Goal: Use online tool/utility: Utilize a website feature to perform a specific function

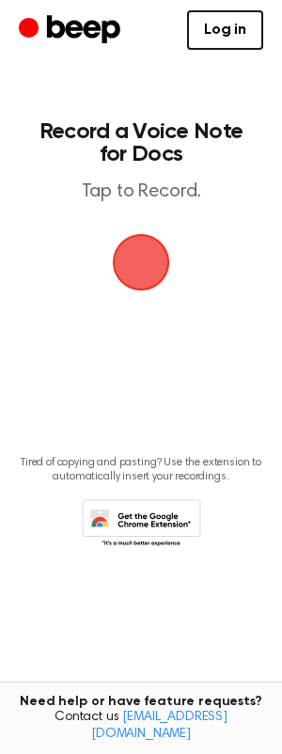
click at [140, 275] on span "button" at bounding box center [141, 262] width 57 height 57
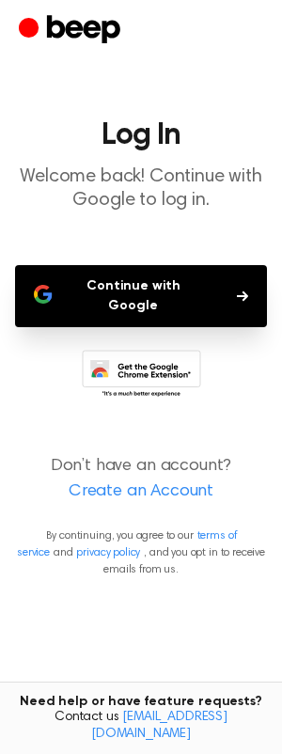
click at [91, 289] on button "Continue with Google" at bounding box center [141, 296] width 252 height 62
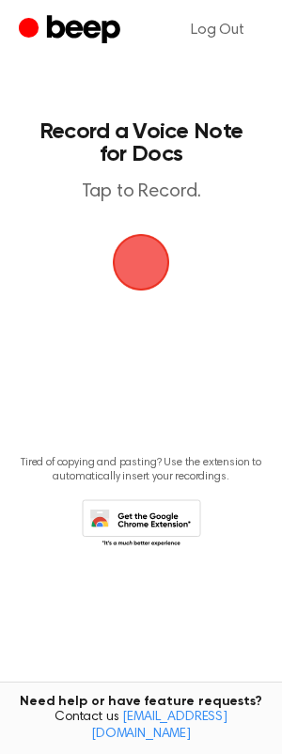
click at [144, 268] on span "button" at bounding box center [141, 262] width 53 height 53
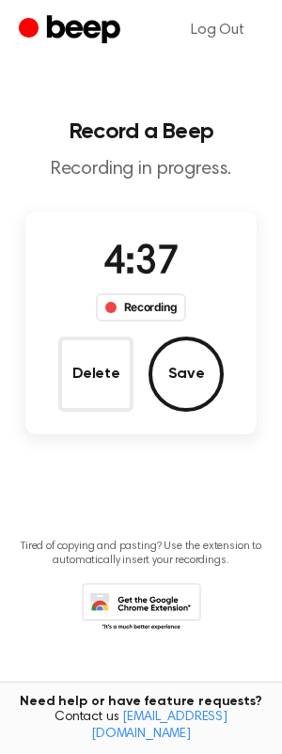
click at [164, 392] on button "Save" at bounding box center [186, 374] width 75 height 75
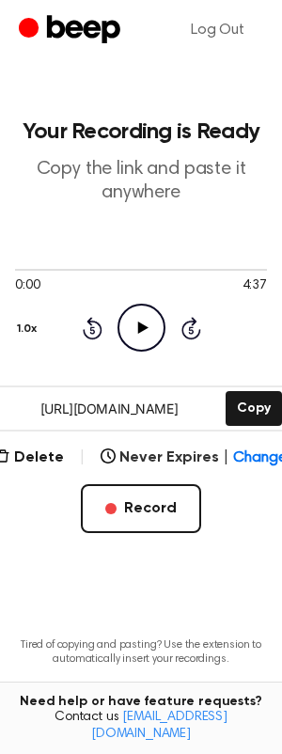
drag, startPoint x: 197, startPoint y: 410, endPoint x: 18, endPoint y: 398, distance: 179.1
click at [18, 398] on input "[URL][DOMAIN_NAME]" at bounding box center [109, 408] width 226 height 42
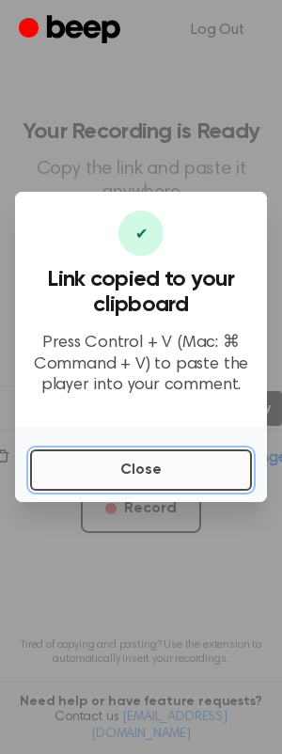
click at [198, 473] on button "Close" at bounding box center [141, 470] width 222 height 41
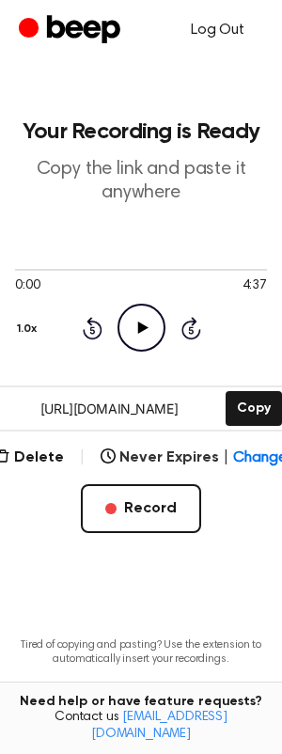
click at [221, 35] on link "Log Out" at bounding box center [217, 30] width 91 height 45
